Goal: Transaction & Acquisition: Purchase product/service

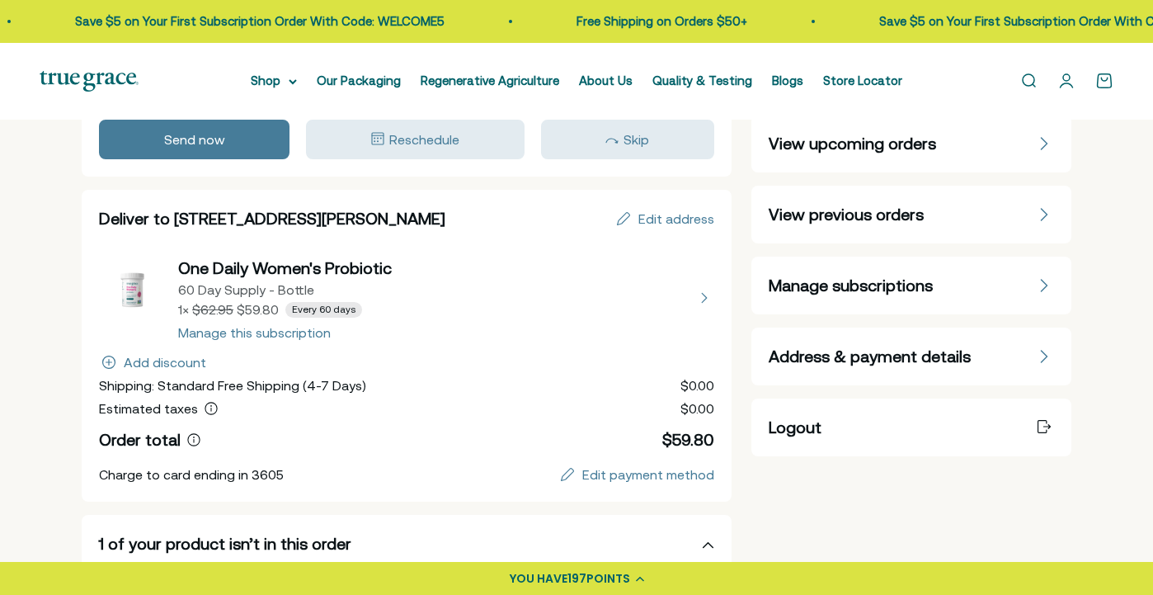
scroll to position [101, 0]
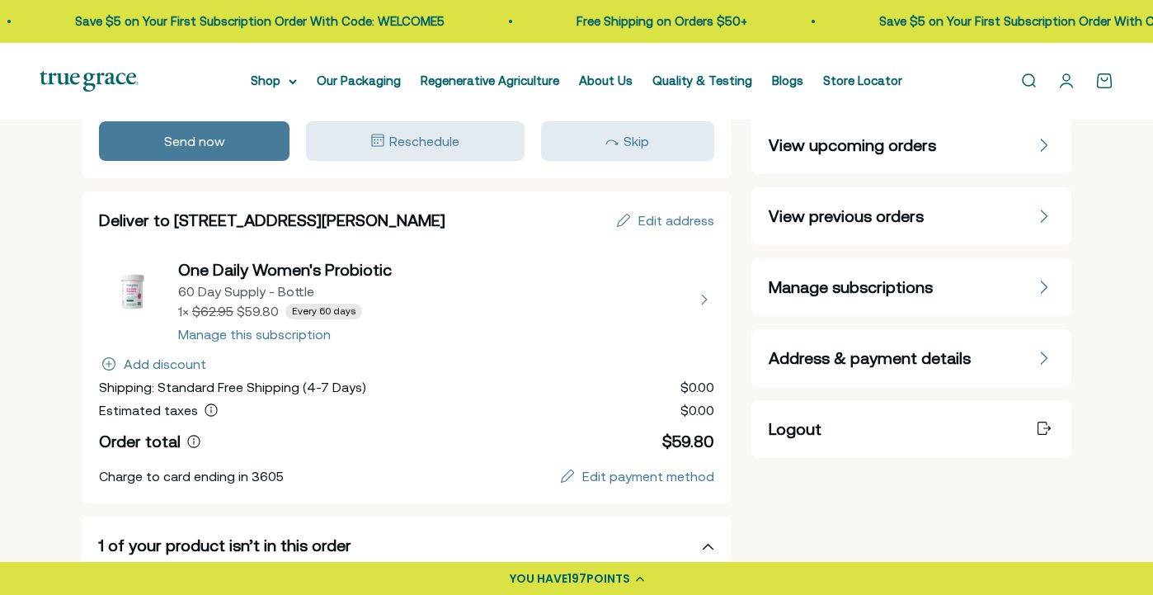
click at [498, 165] on div "Your next order Wed, August 27, 2025 Send now Reschedule Skip" at bounding box center [407, 112] width 650 height 134
click at [633, 144] on span "Skip" at bounding box center [637, 141] width 26 height 15
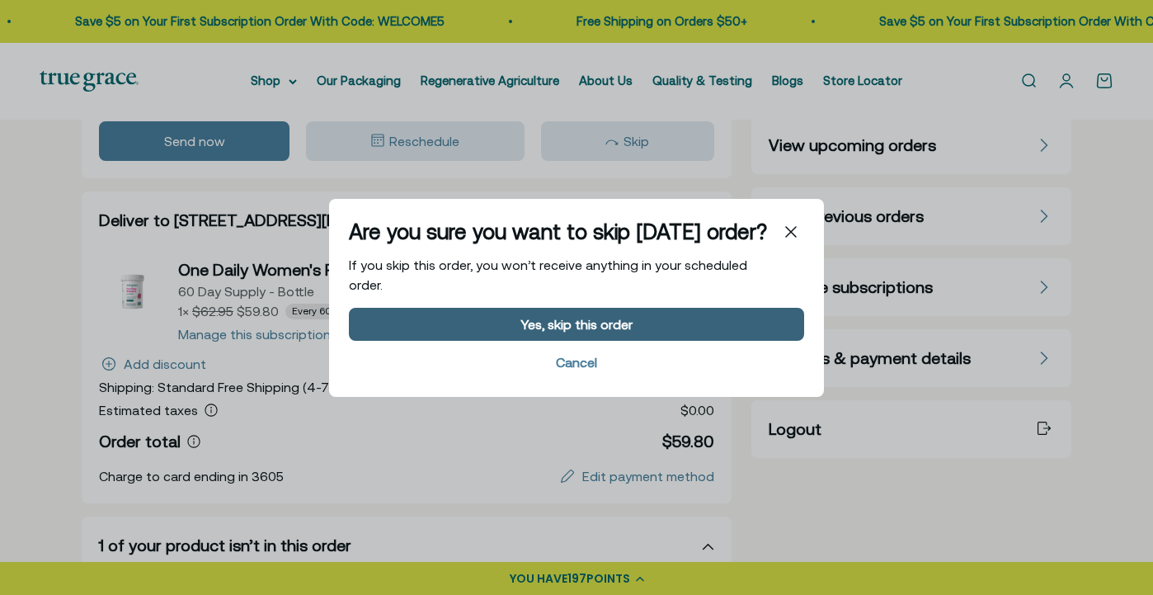
click at [632, 318] on button "Yes, skip this order" at bounding box center [576, 323] width 455 height 33
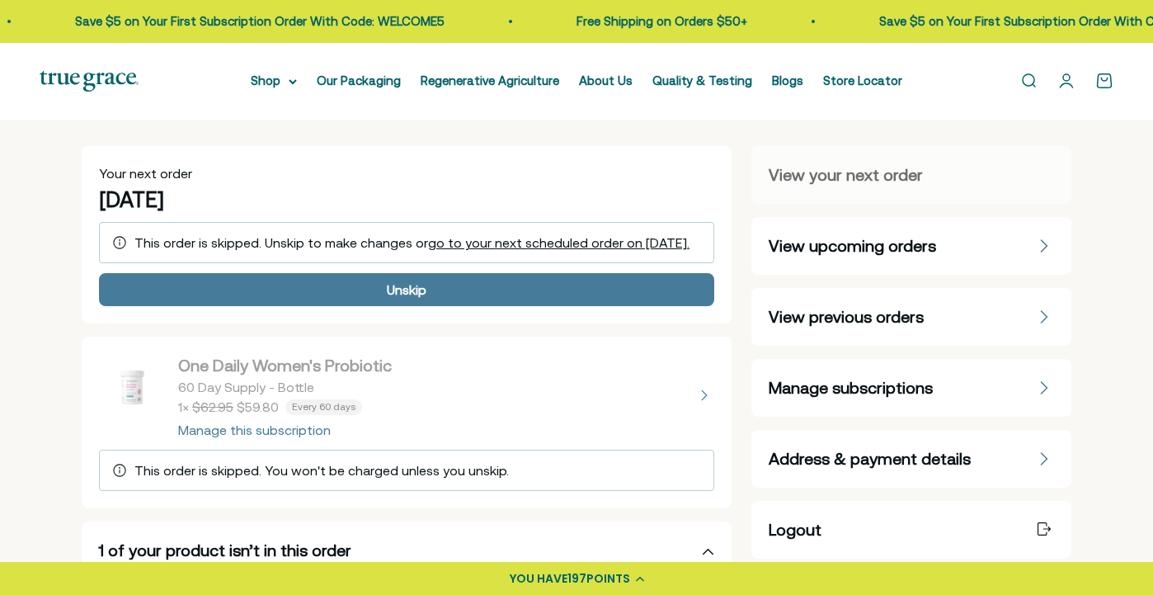
scroll to position [0, 0]
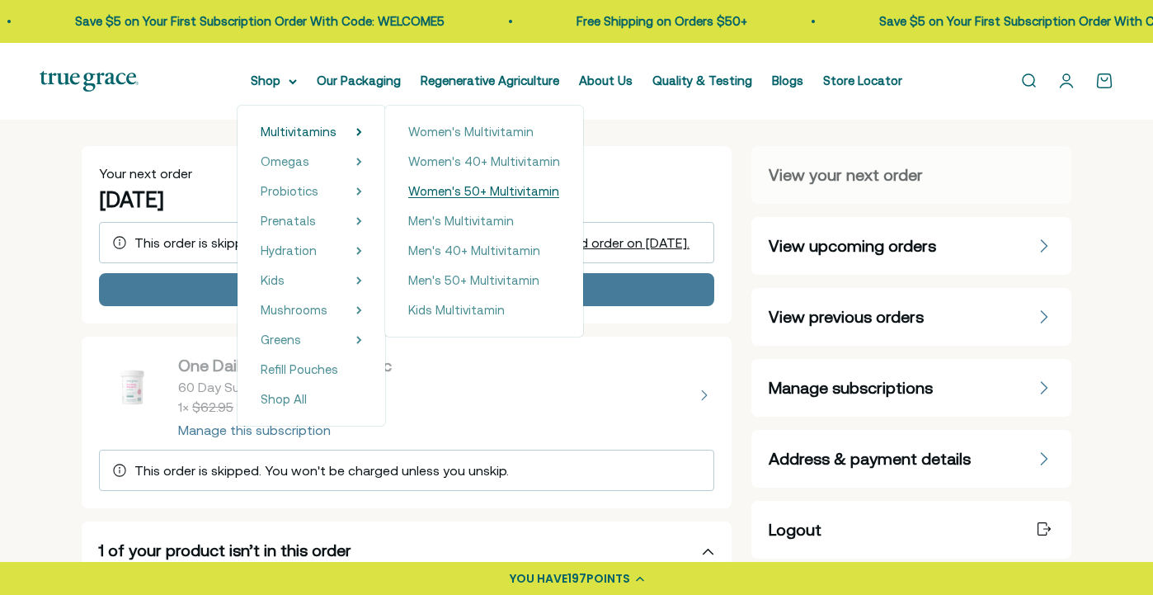
click at [432, 191] on span "Women's 50+ Multivitamin" at bounding box center [483, 191] width 151 height 14
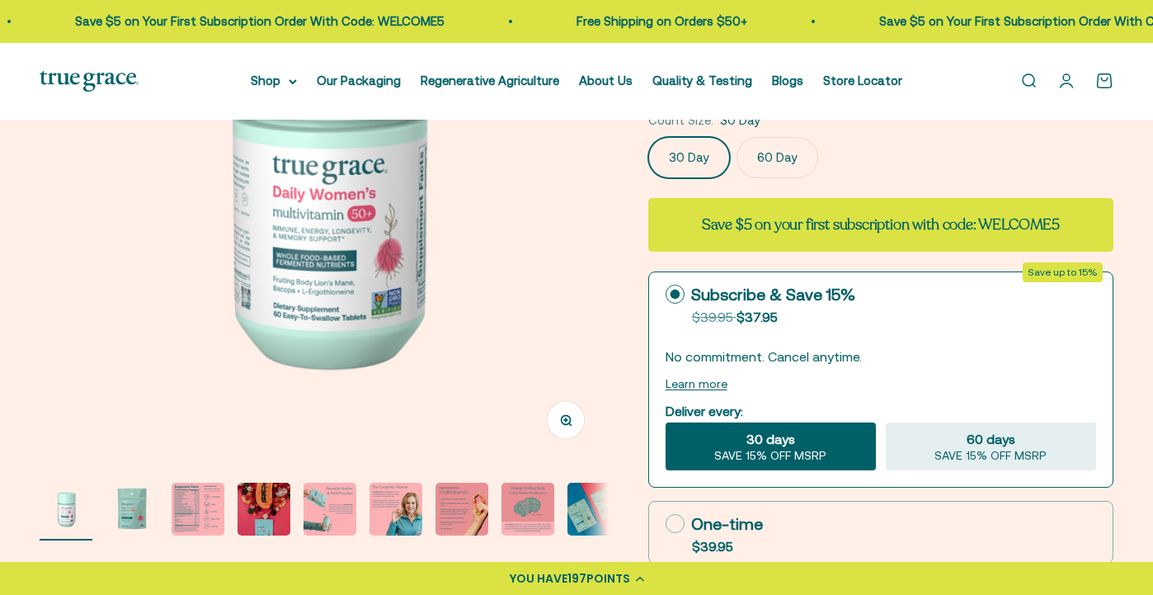
scroll to position [278, 0]
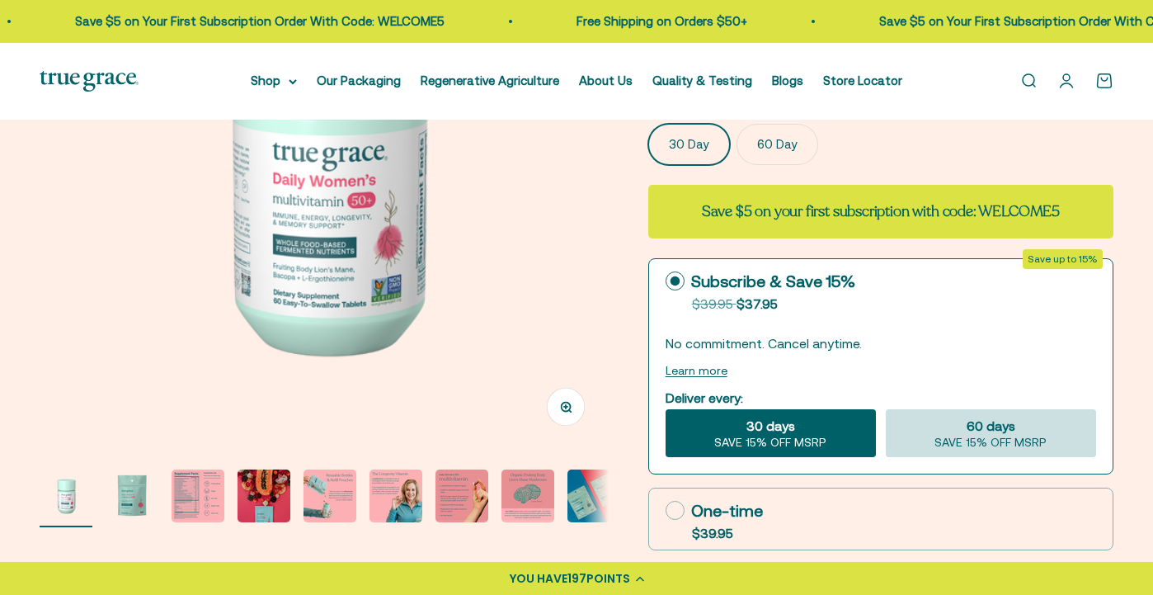
click at [934, 428] on div "60 days SAVE 15% OFF MSRP" at bounding box center [991, 433] width 210 height 48
click at [886, 409] on input "60 days SAVE 15% OFF MSRP" at bounding box center [885, 408] width 1 height 1
radio input "true"
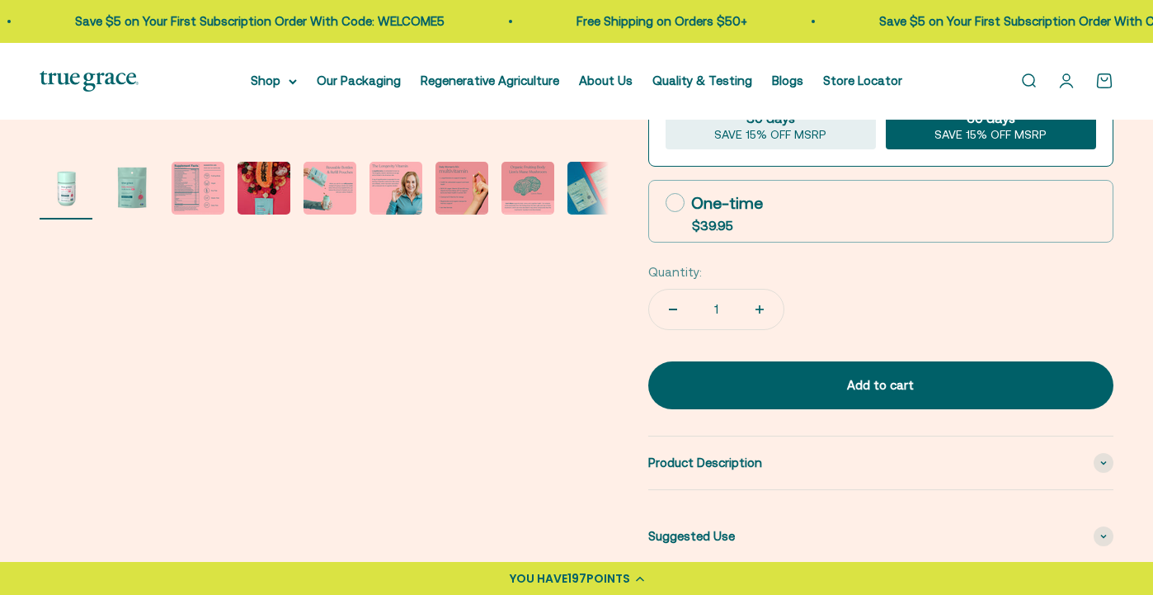
scroll to position [595, 0]
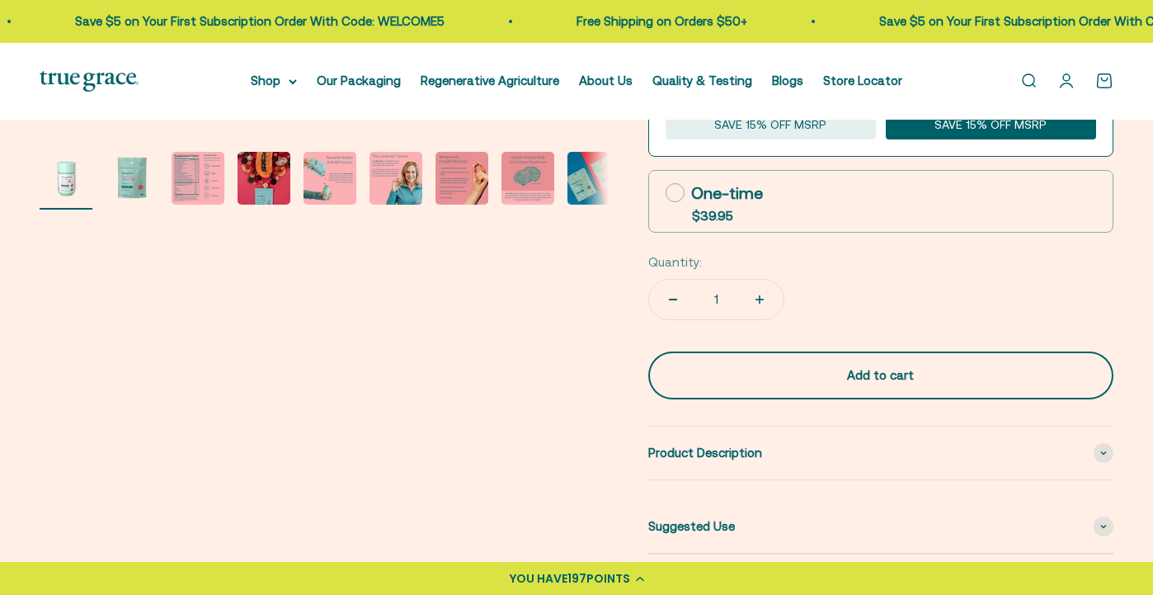
click at [897, 368] on div "Add to cart" at bounding box center [880, 375] width 399 height 20
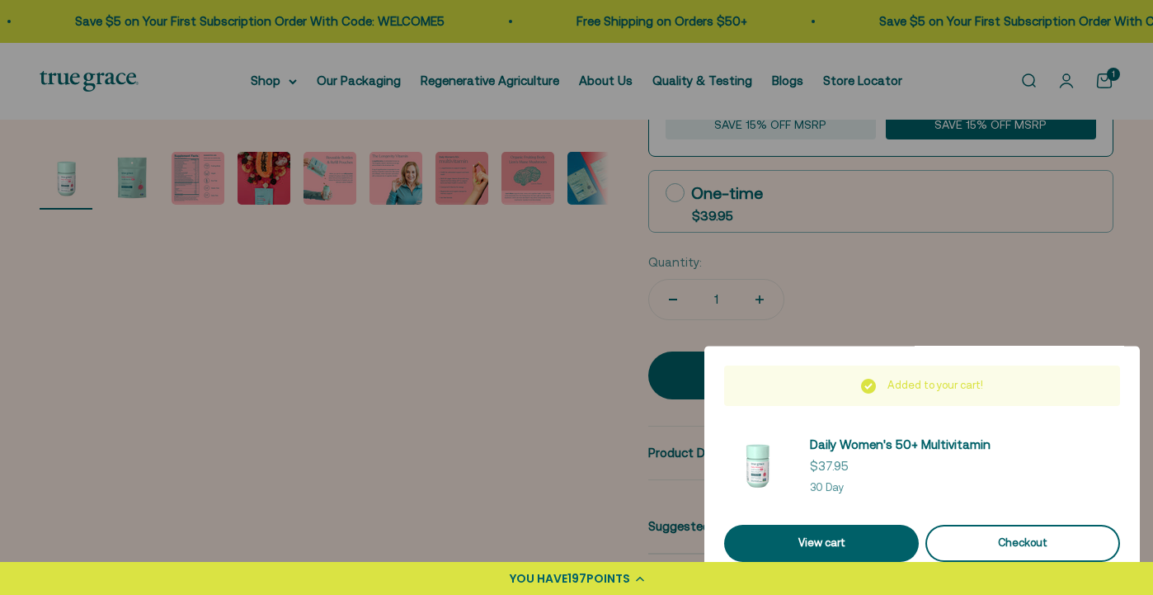
click at [976, 547] on div "Checkout" at bounding box center [1022, 542] width 155 height 17
